Goal: Book appointment/travel/reservation

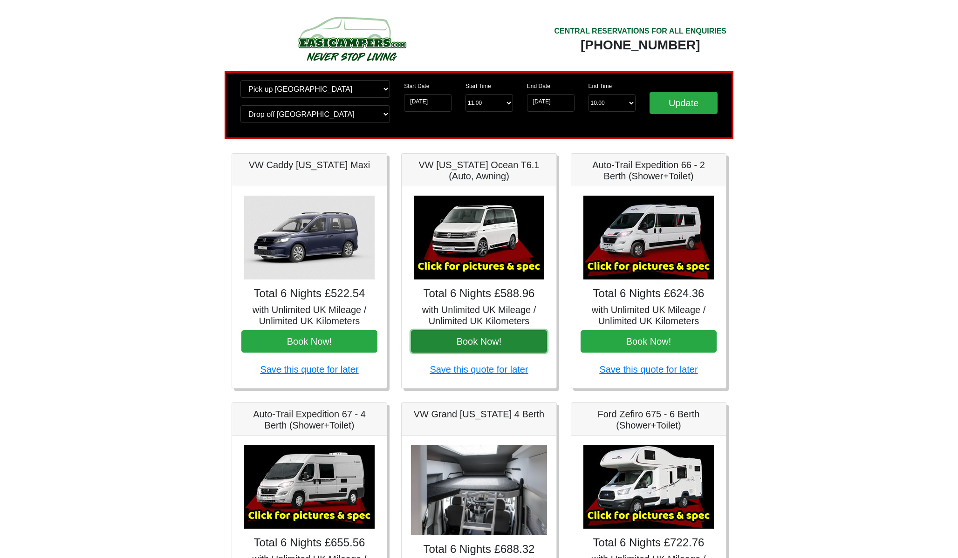
click at [479, 340] on button "Book Now!" at bounding box center [479, 341] width 136 height 22
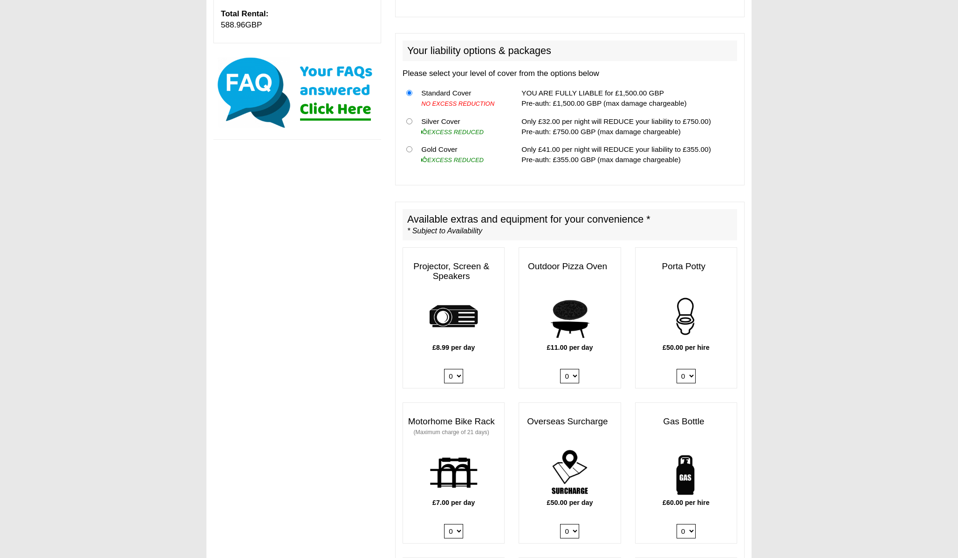
scroll to position [281, 0]
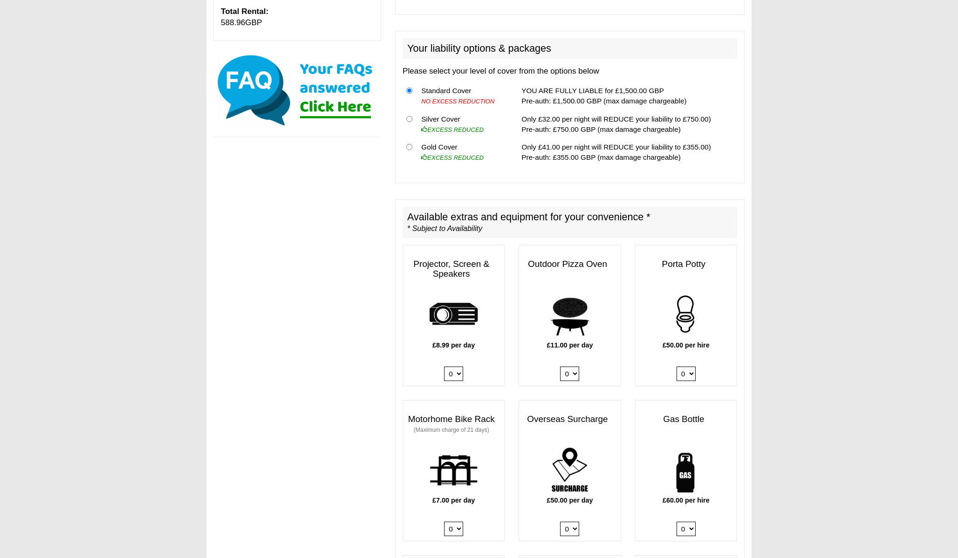
click at [681, 522] on select "0 1" at bounding box center [686, 529] width 19 height 14
select select "Gas Bottle x QTY 1 @ 60.00 GBP per hire."
click at [677, 522] on select "0 1" at bounding box center [686, 529] width 19 height 14
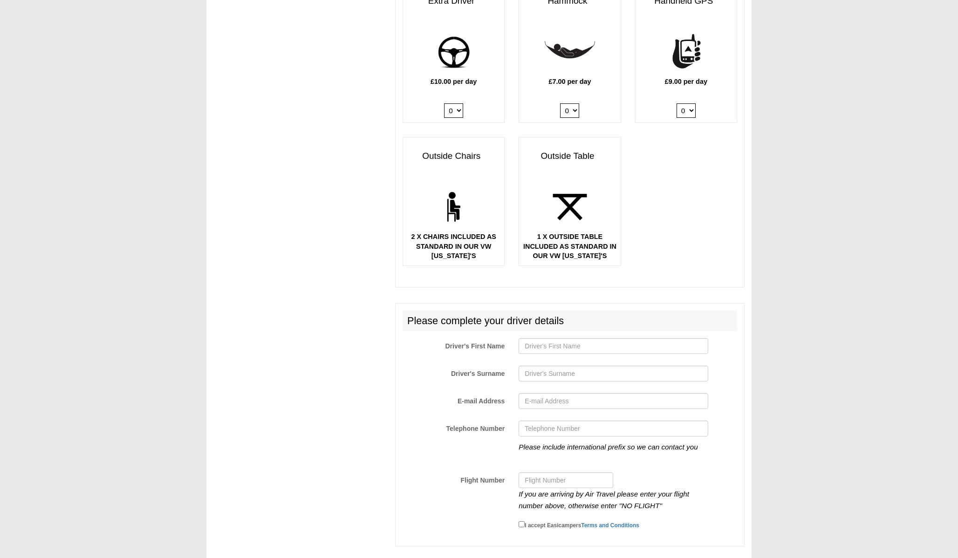
scroll to position [1408, 0]
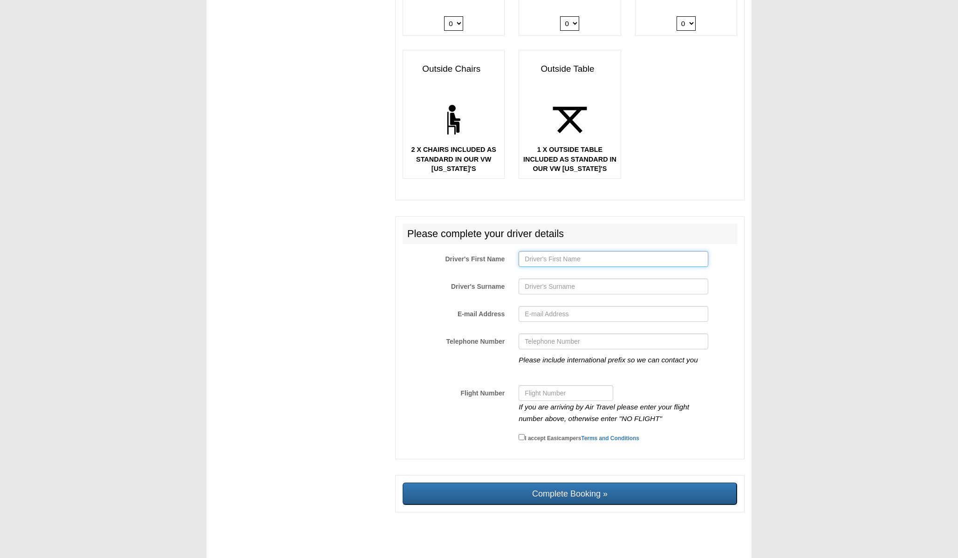
click at [635, 253] on input "Driver's First Name" at bounding box center [613, 259] width 189 height 16
type input "[PERSON_NAME]"
click at [585, 283] on input "Driver's Surname" at bounding box center [613, 287] width 189 height 16
type input "motte"
click at [566, 310] on input "E-mail Address" at bounding box center [613, 314] width 189 height 16
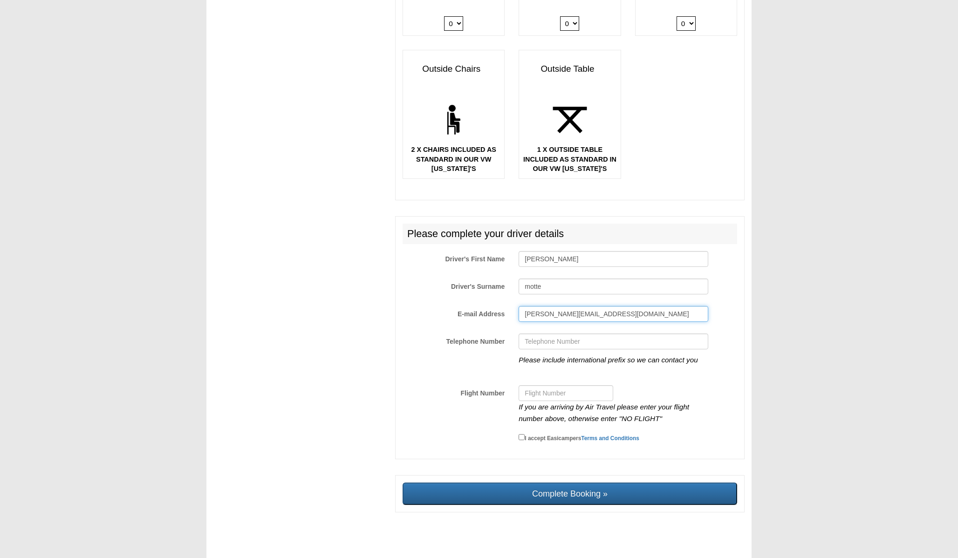
type input "[PERSON_NAME][EMAIL_ADDRESS][DOMAIN_NAME]"
click at [561, 336] on input "Telephone Number" at bounding box center [613, 342] width 189 height 16
type input "[PHONE_NUMBER]"
click at [554, 385] on input "Flight Number" at bounding box center [566, 393] width 95 height 16
paste input "FR6015"
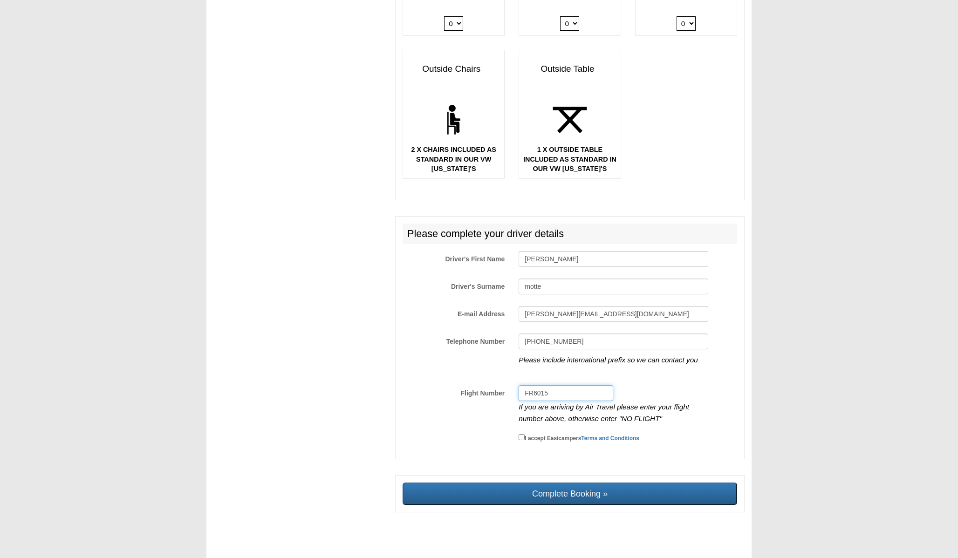
type input "FR6015"
click at [575, 435] on small "I accept Easicampers Terms and Conditions" at bounding box center [582, 438] width 115 height 7
click at [525, 434] on input "I accept Easicampers Terms and Conditions" at bounding box center [522, 437] width 6 height 6
checkbox input "true"
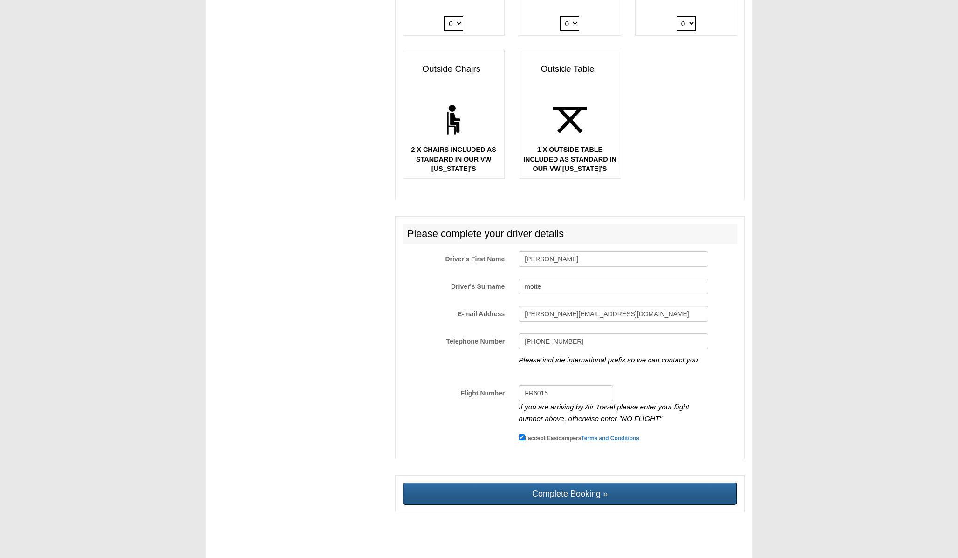
click at [569, 497] on input "Complete Booking »" at bounding box center [570, 494] width 335 height 22
type input "Sending, please wait..."
